Goal: Information Seeking & Learning: Find specific fact

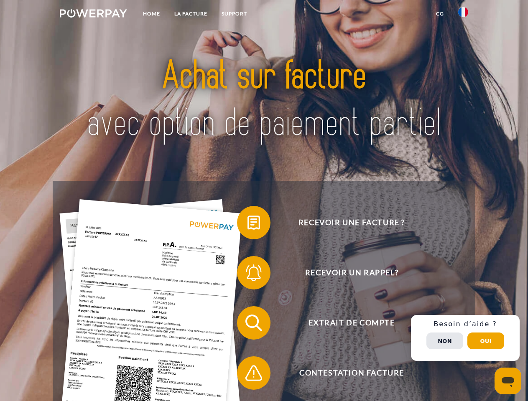
click at [93, 15] on img at bounding box center [93, 13] width 67 height 8
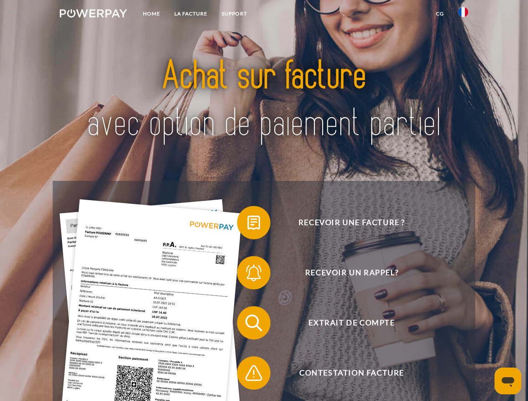
click at [463, 15] on img at bounding box center [463, 12] width 10 height 10
click at [440, 14] on link "CG" at bounding box center [440, 13] width 22 height 15
click at [247, 224] on span at bounding box center [241, 223] width 42 height 42
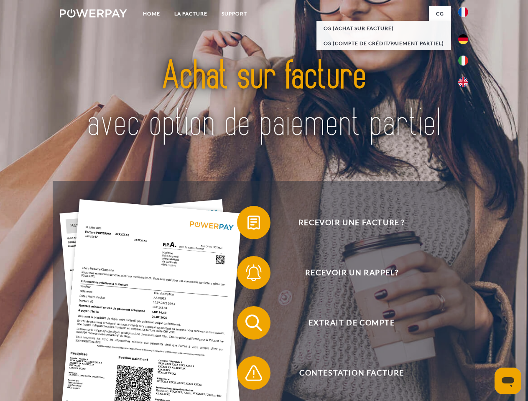
click at [247, 275] on span at bounding box center [241, 273] width 42 height 42
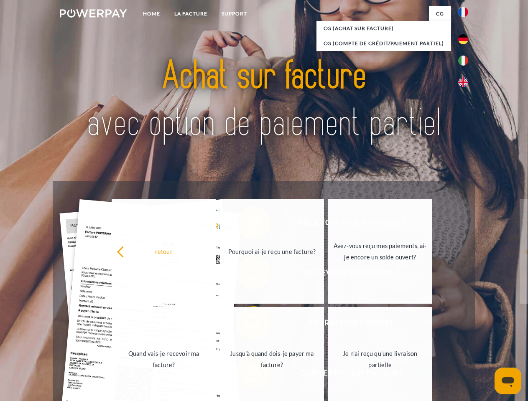
click at [247, 325] on link "Jusqu'à quand dois-je payer ma facture?" at bounding box center [272, 359] width 104 height 104
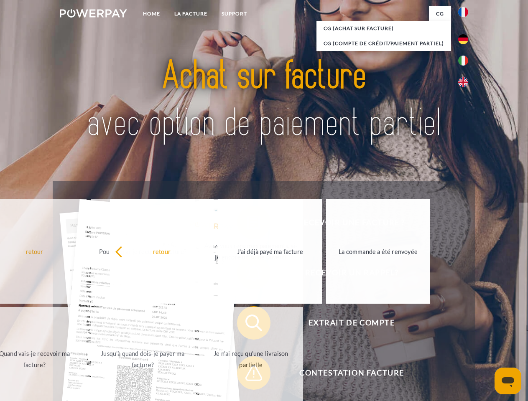
click at [247, 375] on span at bounding box center [241, 373] width 42 height 42
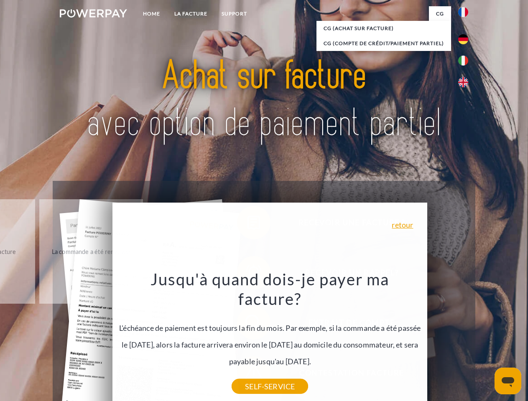
click at [465, 338] on div "Recevoir une facture ? Recevoir un rappel? Extrait de compte retour" at bounding box center [264, 348] width 422 height 334
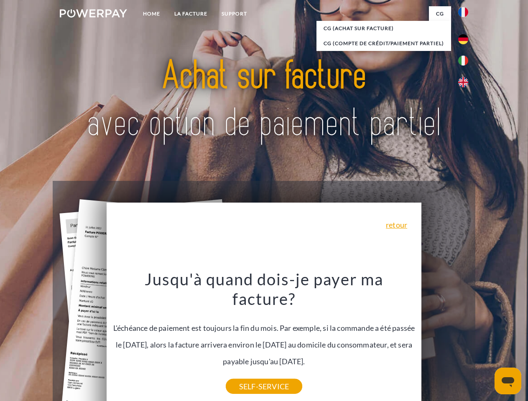
click at [445, 340] on span "Extrait de compte" at bounding box center [351, 322] width 205 height 33
click at [486, 341] on header "Home LA FACTURE Support" at bounding box center [264, 288] width 528 height 577
